Goal: Book appointment/travel/reservation

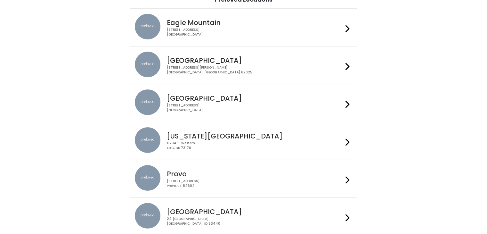
scroll to position [56, 0]
click at [217, 180] on div "230 W Cougar Blvd Provo, UT 84604" at bounding box center [255, 182] width 176 height 9
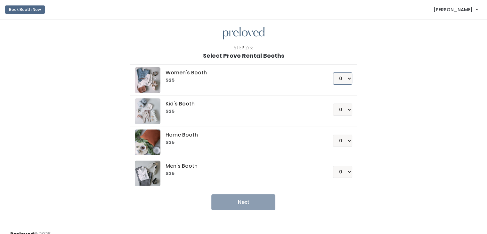
click at [350, 75] on select "0 1 2 3 4" at bounding box center [342, 78] width 19 height 12
select select "1"
click at [333, 72] on select "0 1 2 3 4" at bounding box center [342, 78] width 19 height 12
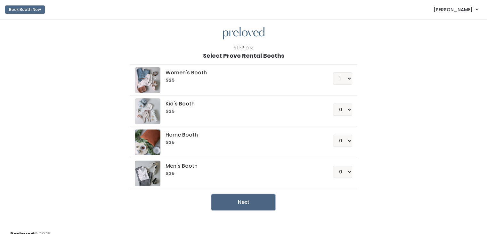
click at [244, 199] on button "Next" at bounding box center [243, 202] width 64 height 16
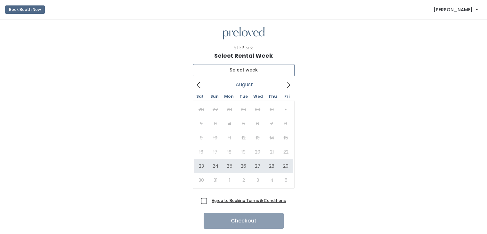
type input "[DATE] to [DATE]"
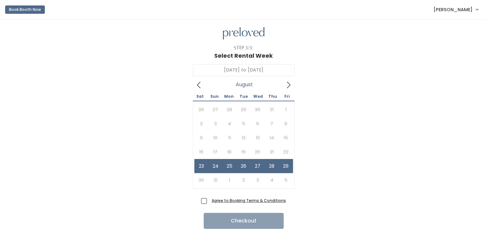
click at [209, 202] on span "Agree to Booking Terms & Conditions" at bounding box center [247, 200] width 77 height 6
click at [209, 201] on input "Agree to Booking Terms & Conditions" at bounding box center [211, 199] width 4 height 4
checkbox input "true"
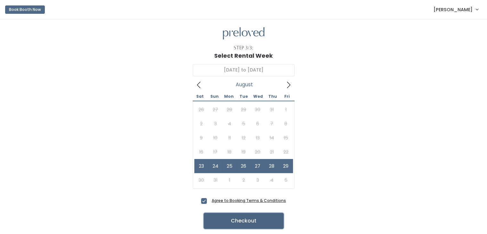
click at [238, 218] on button "Checkout" at bounding box center [244, 221] width 80 height 16
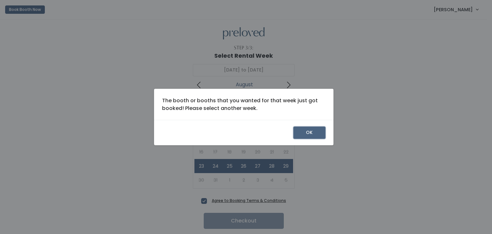
click at [311, 132] on button "OK" at bounding box center [309, 132] width 32 height 12
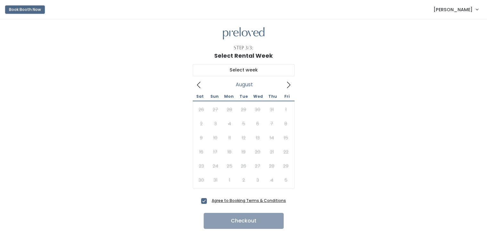
click at [11, 7] on button "Book Booth Now" at bounding box center [25, 9] width 40 height 8
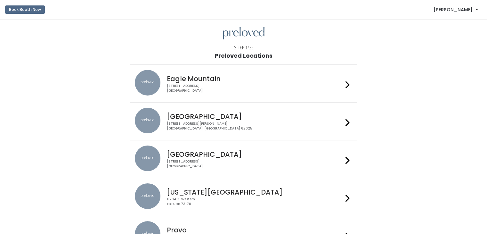
scroll to position [56, 0]
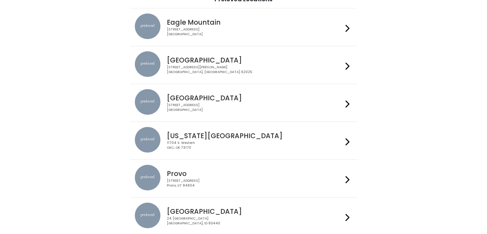
click at [224, 184] on div "230 W Cougar Blvd Provo, UT 84604" at bounding box center [255, 182] width 176 height 9
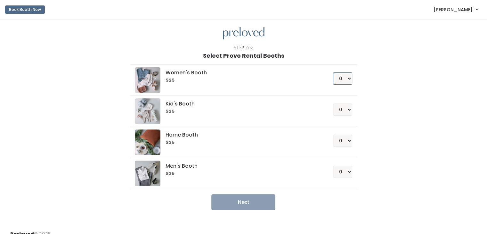
click at [343, 77] on select "0 1 2 3 4" at bounding box center [342, 78] width 19 height 12
select select "1"
click at [333, 72] on select "0 1 2 3 4" at bounding box center [342, 78] width 19 height 12
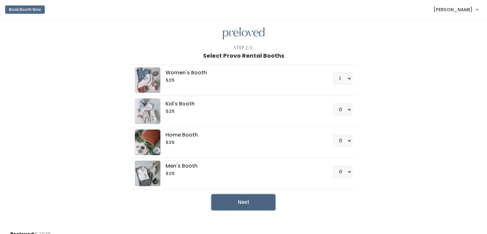
click at [247, 201] on button "Next" at bounding box center [243, 202] width 64 height 16
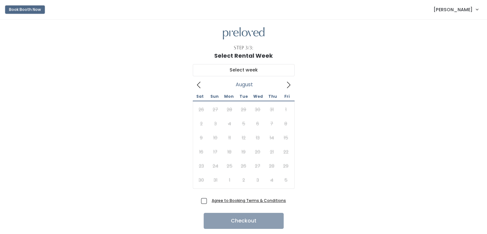
click at [31, 9] on button "Book Booth Now" at bounding box center [25, 9] width 40 height 8
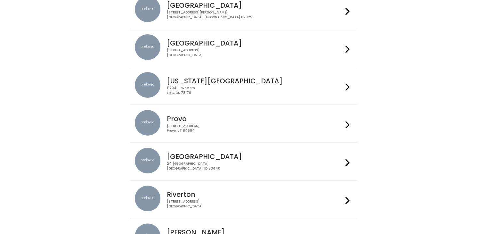
scroll to position [117, 0]
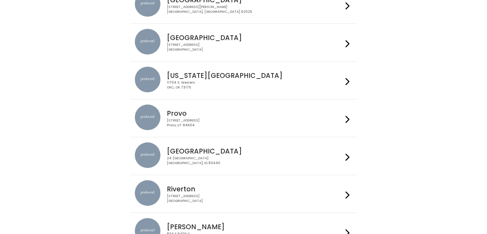
click at [243, 121] on div "[STREET_ADDRESS]" at bounding box center [255, 122] width 176 height 9
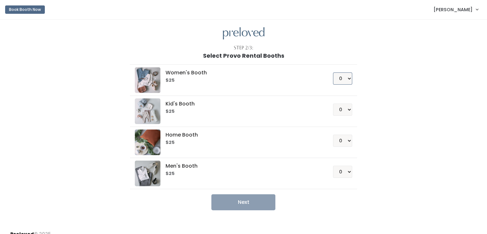
click at [345, 73] on select "0 1 2 3 4" at bounding box center [342, 78] width 19 height 12
select select "1"
click at [333, 72] on select "0 1 2 3 4" at bounding box center [342, 78] width 19 height 12
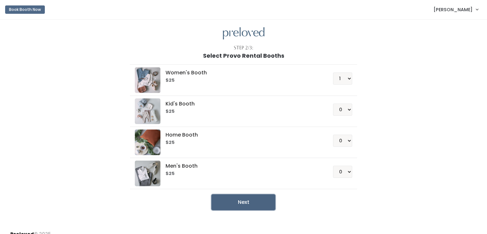
click at [235, 199] on button "Next" at bounding box center [243, 202] width 64 height 16
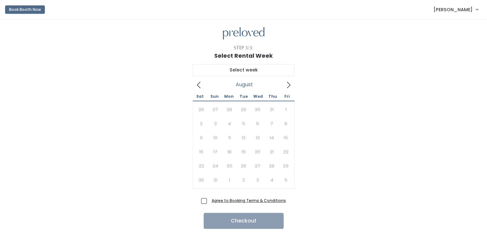
click at [26, 8] on button "Book Booth Now" at bounding box center [25, 9] width 40 height 8
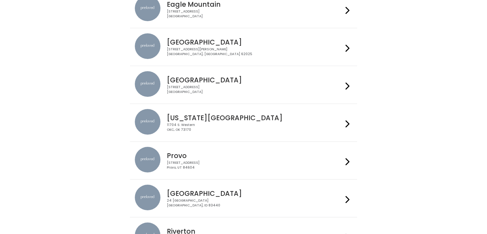
scroll to position [76, 0]
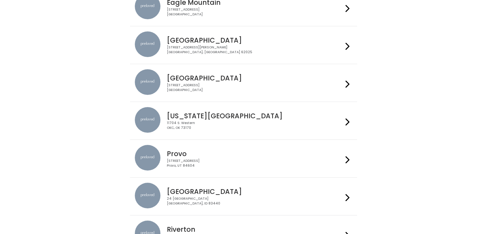
click at [298, 153] on h4 "Provo" at bounding box center [255, 153] width 176 height 7
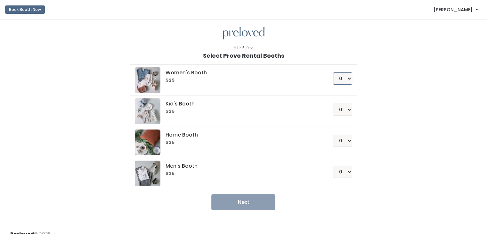
click at [348, 78] on select "0 1 2 3 4" at bounding box center [342, 78] width 19 height 12
select select "1"
click at [333, 72] on select "0 1 2 3 4" at bounding box center [342, 78] width 19 height 12
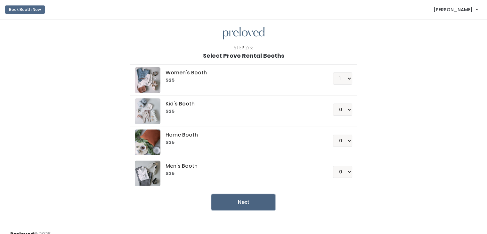
click at [253, 200] on button "Next" at bounding box center [243, 202] width 64 height 16
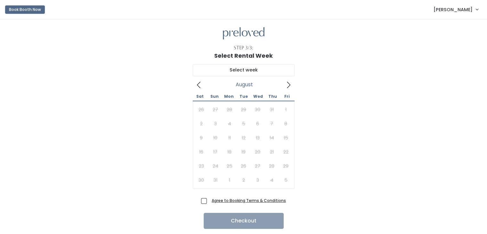
click at [27, 10] on button "Book Booth Now" at bounding box center [25, 9] width 40 height 8
